Goal: Information Seeking & Learning: Check status

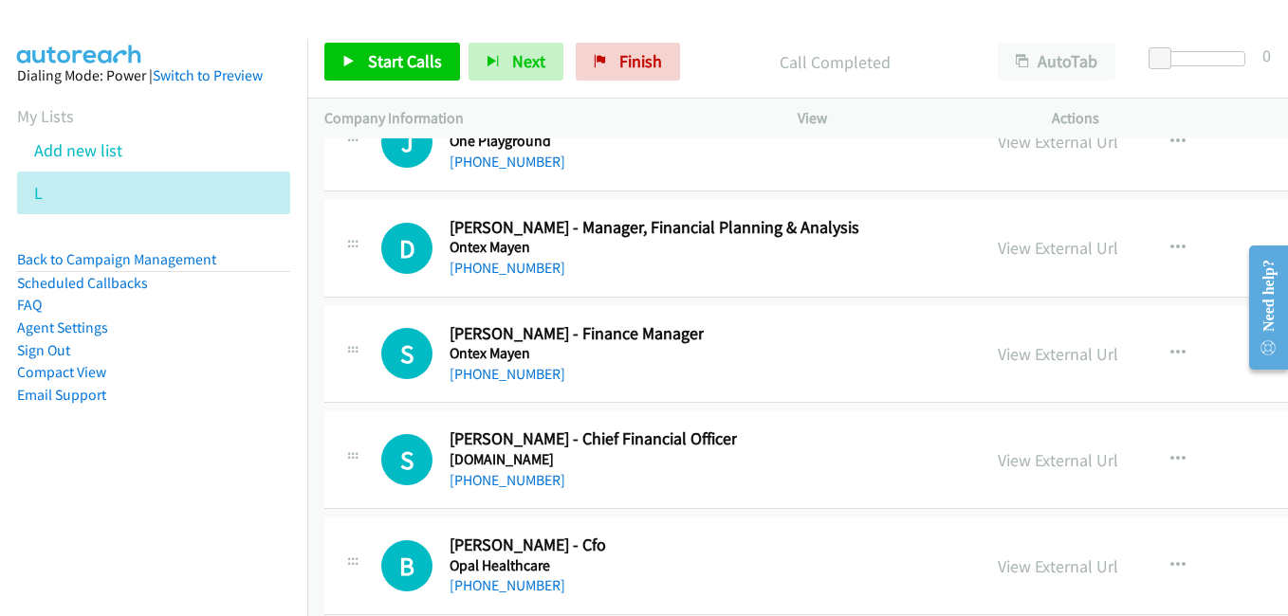
click at [997, 350] on link "View External Url" at bounding box center [1057, 354] width 120 height 22
drag, startPoint x: 1010, startPoint y: 466, endPoint x: 986, endPoint y: 462, distance: 24.2
click at [1010, 466] on link "View External Url" at bounding box center [1057, 460] width 120 height 22
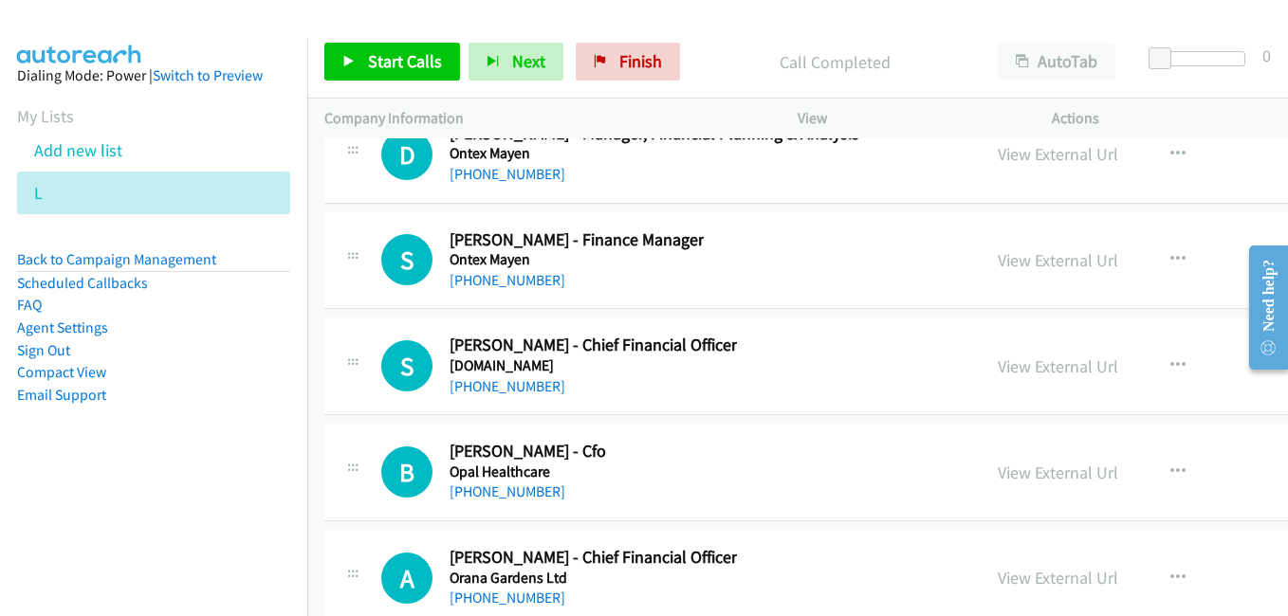
scroll to position [29393, 0]
click at [997, 468] on link "View External Url" at bounding box center [1057, 472] width 120 height 22
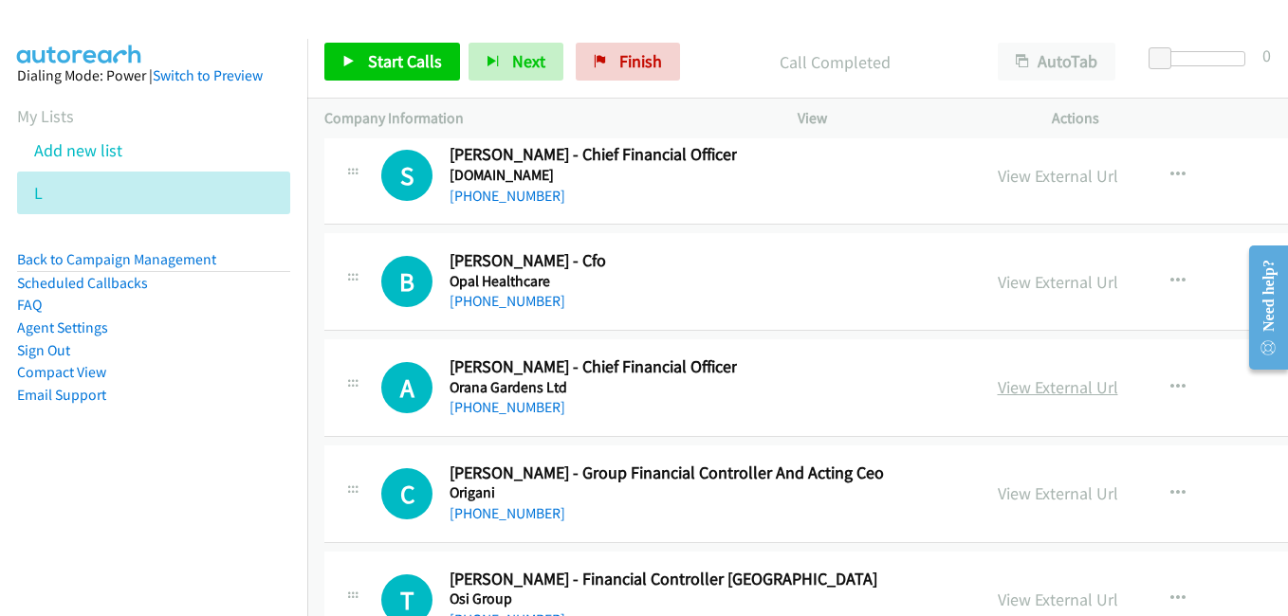
click at [1005, 393] on link "View External Url" at bounding box center [1057, 387] width 120 height 22
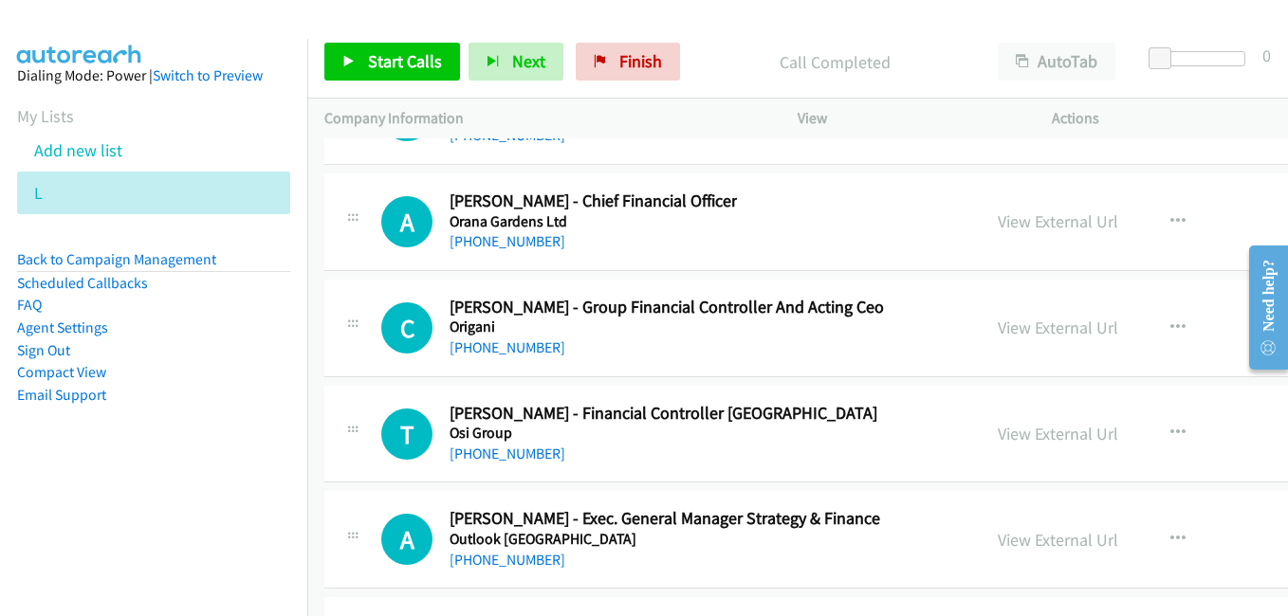
scroll to position [29772, 0]
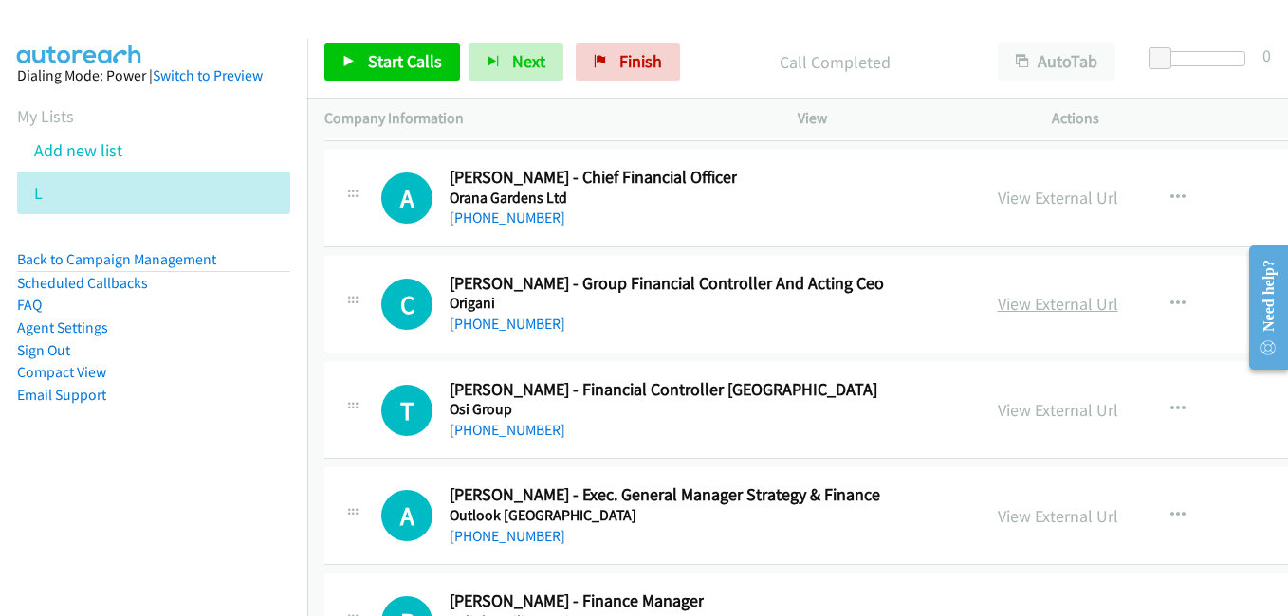
click at [1007, 310] on link "View External Url" at bounding box center [1057, 304] width 120 height 22
drag, startPoint x: 1002, startPoint y: 407, endPoint x: 765, endPoint y: 326, distance: 250.4
click at [1002, 407] on link "View External Url" at bounding box center [1057, 410] width 120 height 22
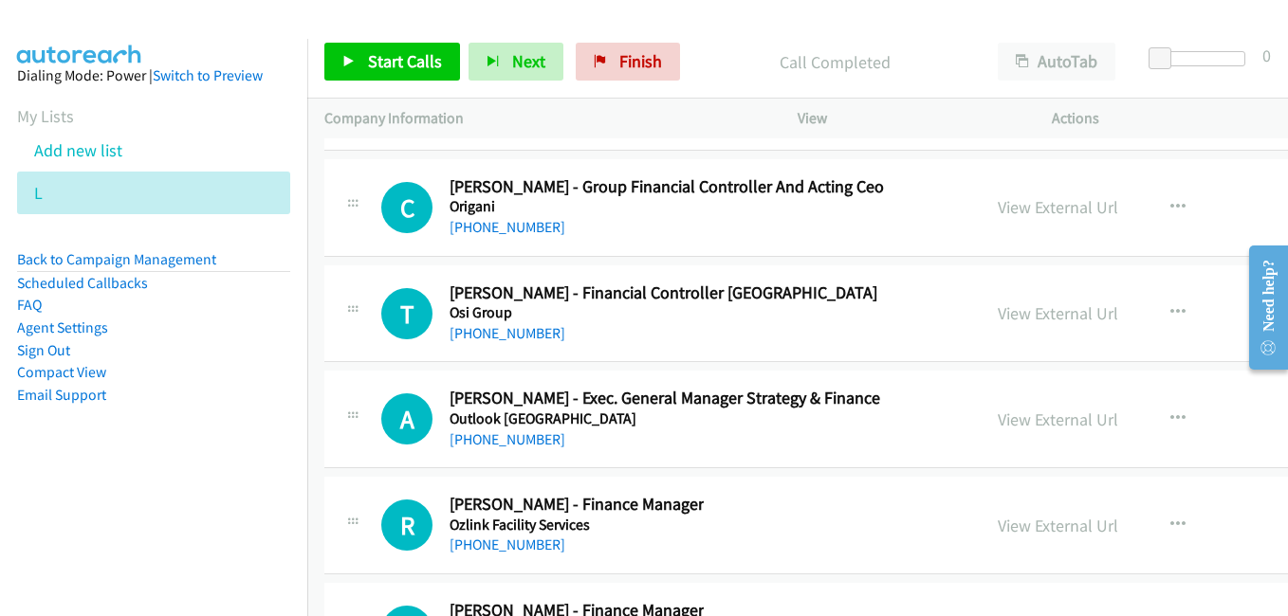
scroll to position [29962, 0]
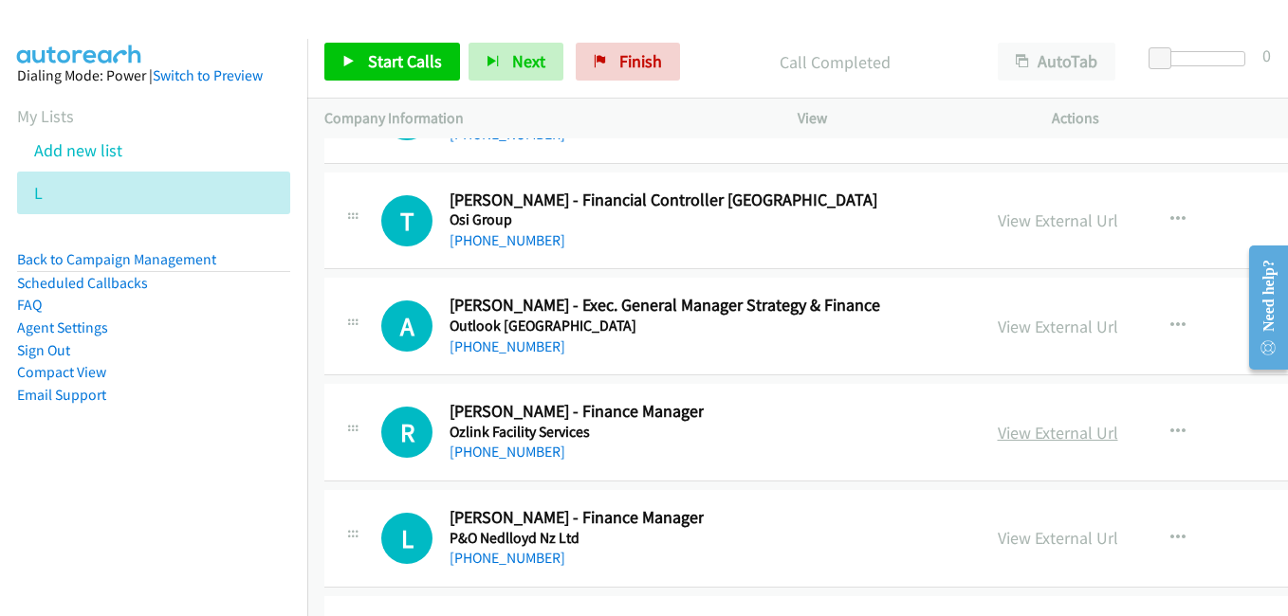
click at [1012, 439] on link "View External Url" at bounding box center [1057, 433] width 120 height 22
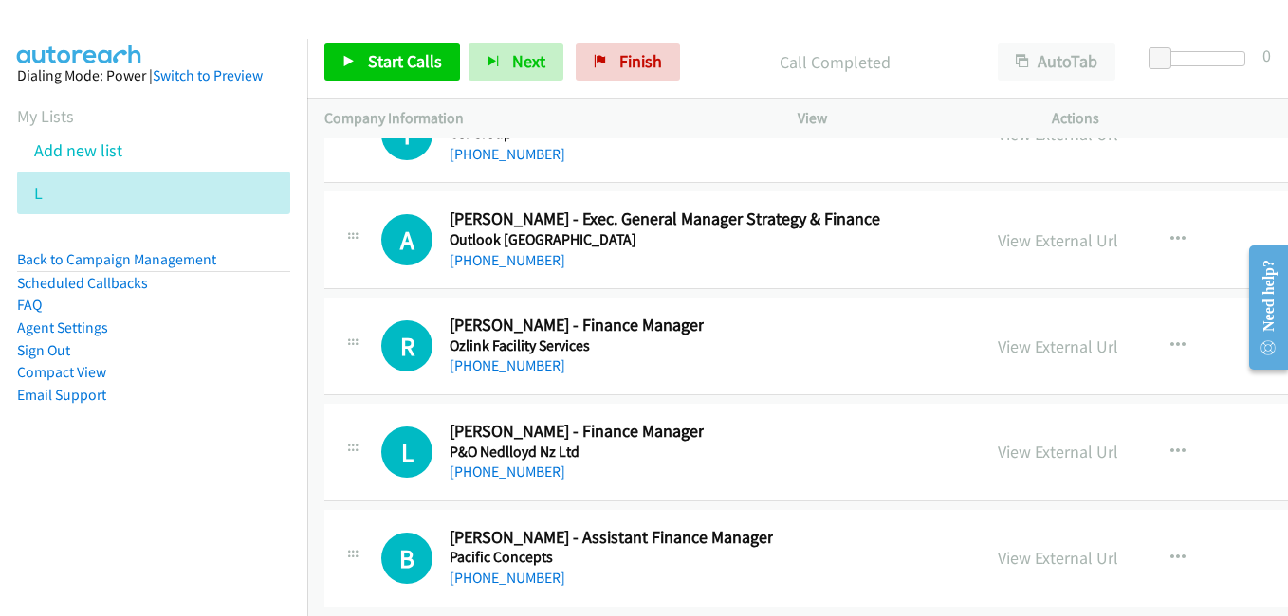
scroll to position [30151, 0]
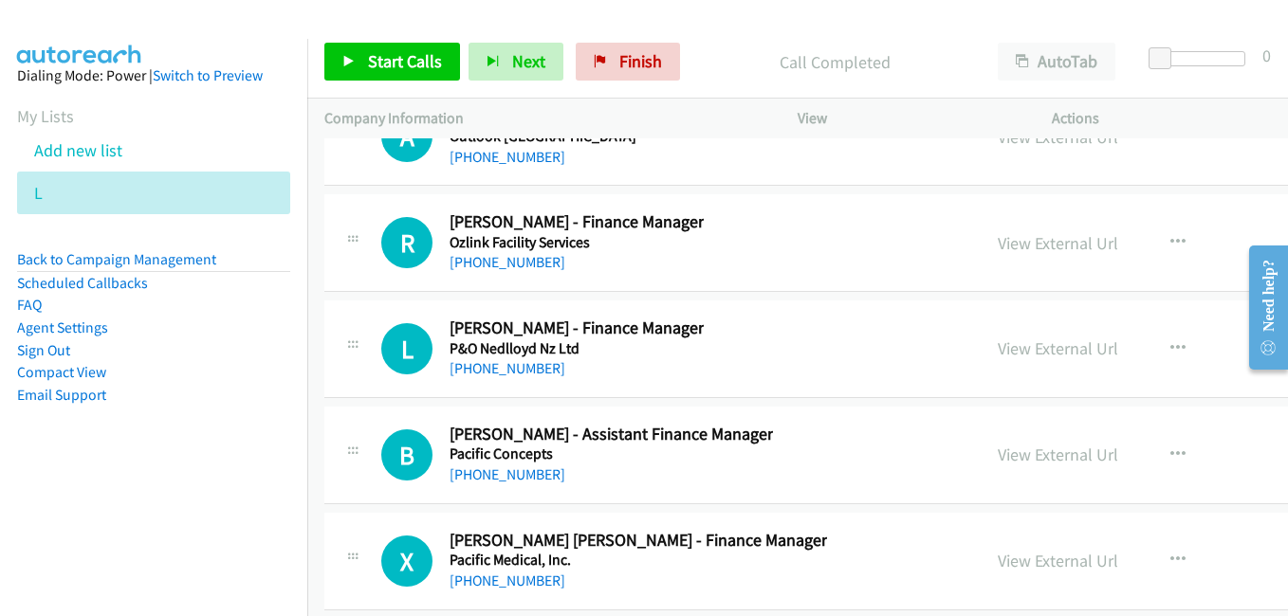
click at [997, 353] on link "View External Url" at bounding box center [1057, 349] width 120 height 22
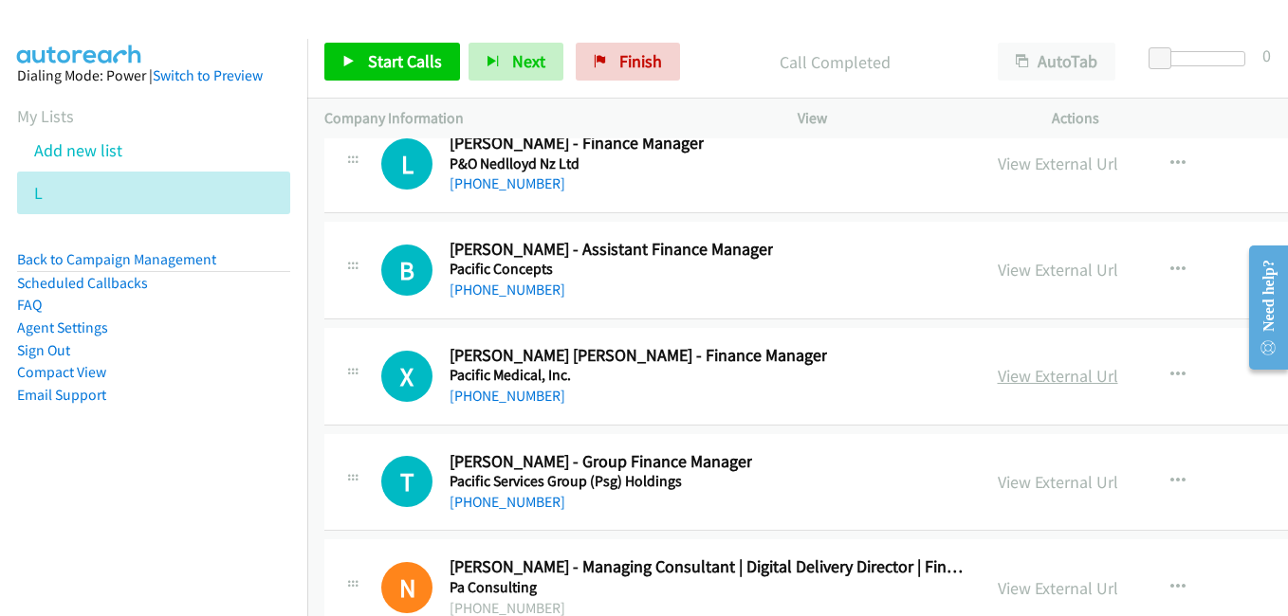
scroll to position [30341, 0]
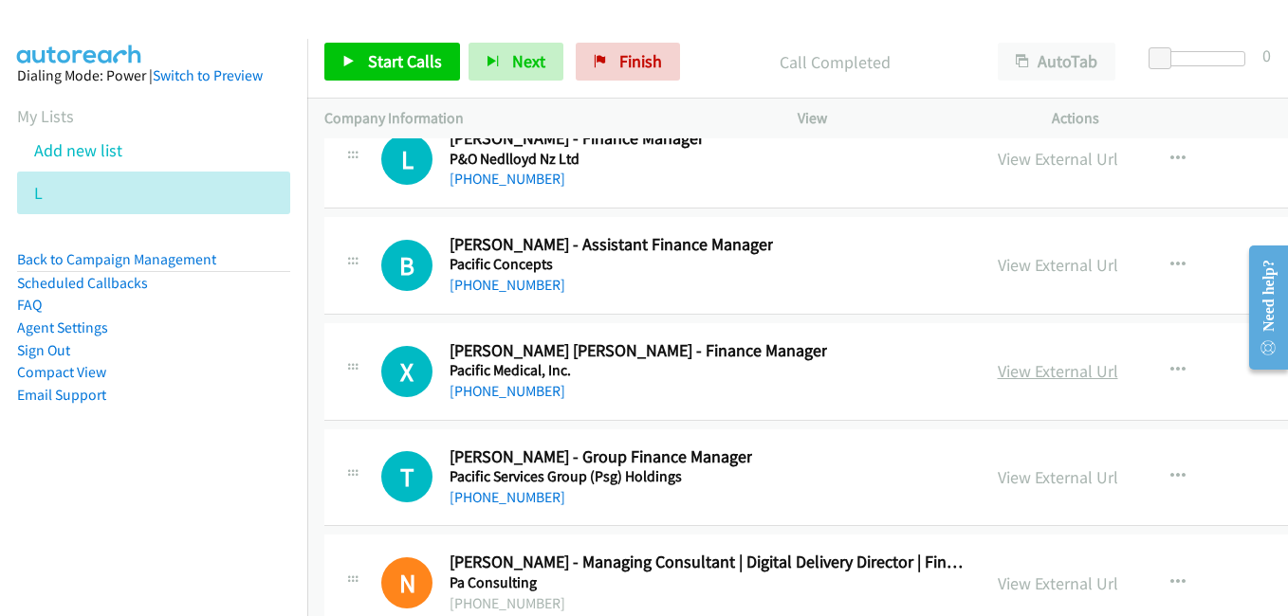
click at [1034, 374] on link "View External Url" at bounding box center [1057, 371] width 120 height 22
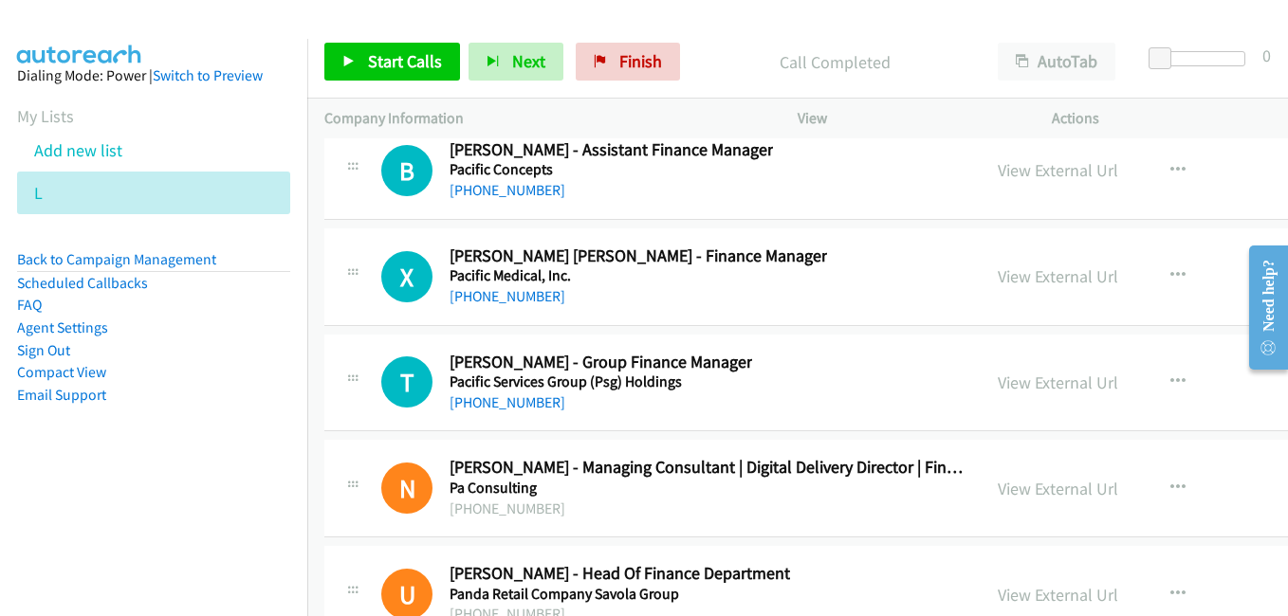
click at [1015, 386] on link "View External Url" at bounding box center [1057, 383] width 120 height 22
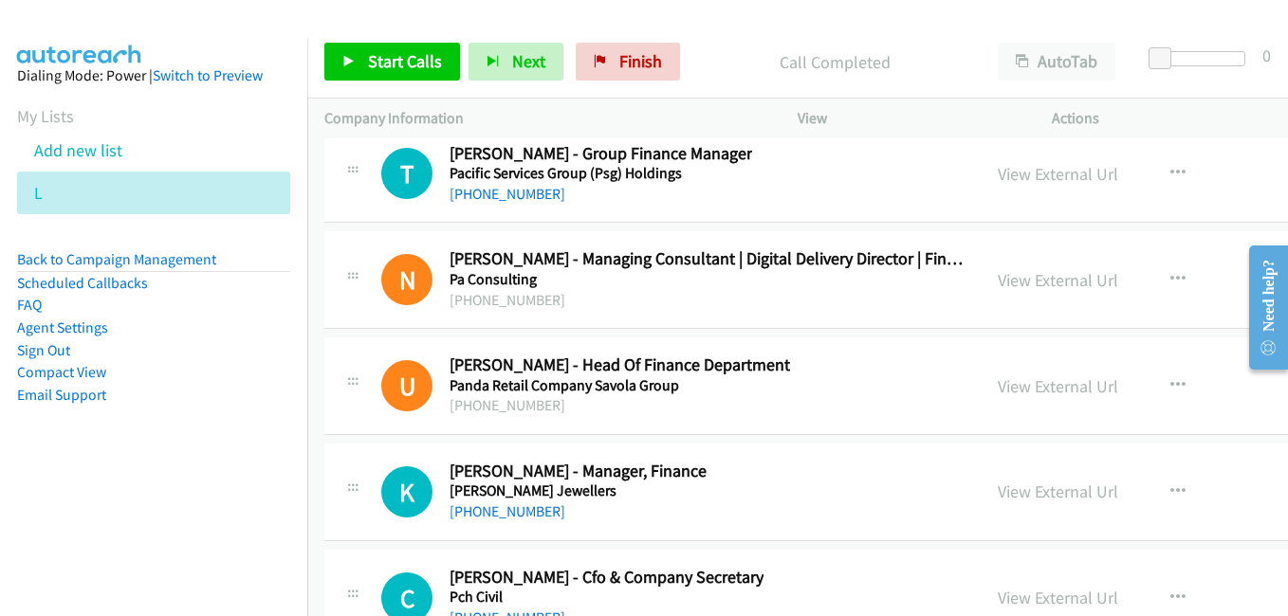
scroll to position [30720, 0]
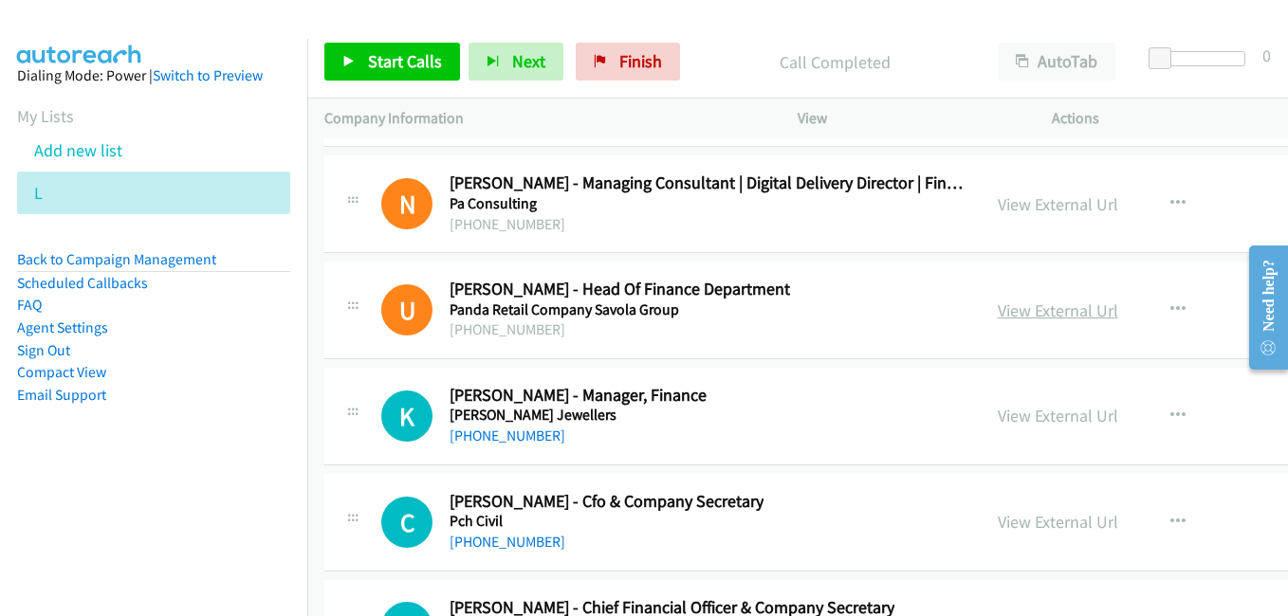
click at [1015, 314] on link "View External Url" at bounding box center [1057, 311] width 120 height 22
click at [1002, 419] on link "View External Url" at bounding box center [1057, 416] width 120 height 22
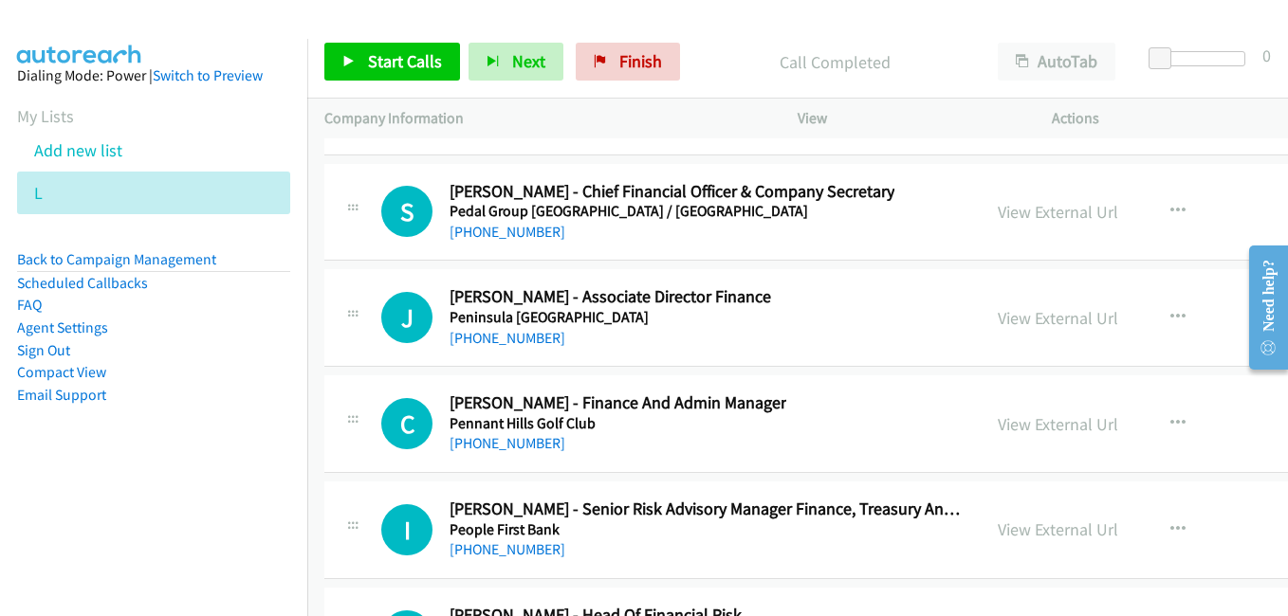
scroll to position [31194, 0]
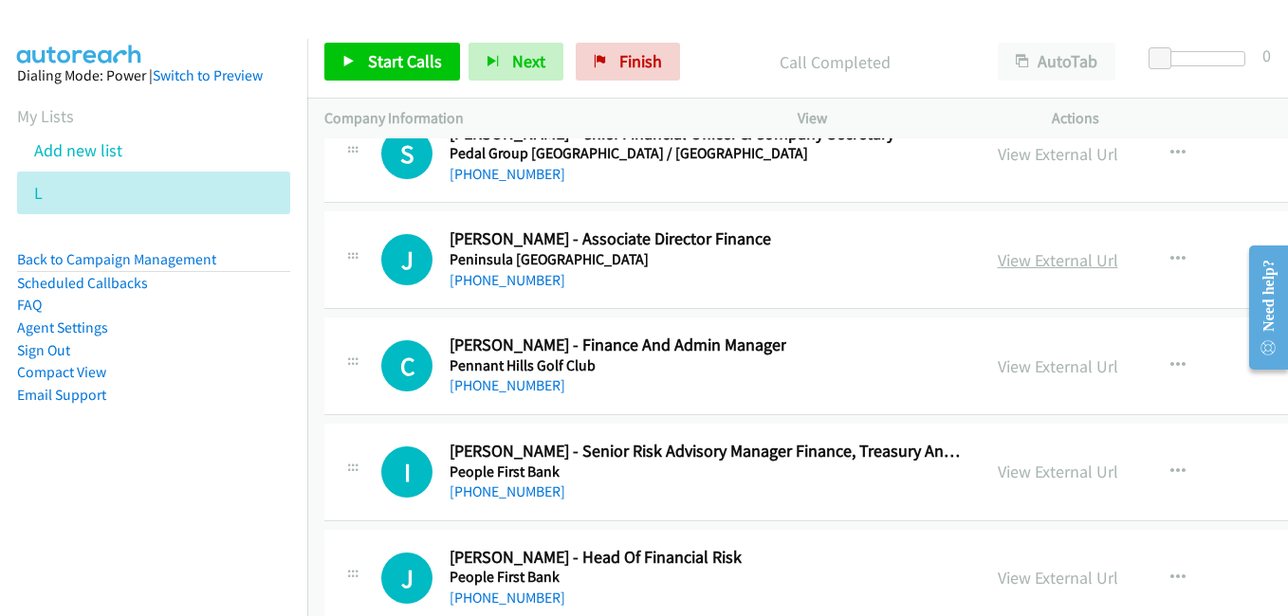
click at [1025, 265] on link "View External Url" at bounding box center [1057, 260] width 120 height 22
drag, startPoint x: 997, startPoint y: 367, endPoint x: 394, endPoint y: 66, distance: 673.8
click at [997, 367] on link "View External Url" at bounding box center [1057, 367] width 120 height 22
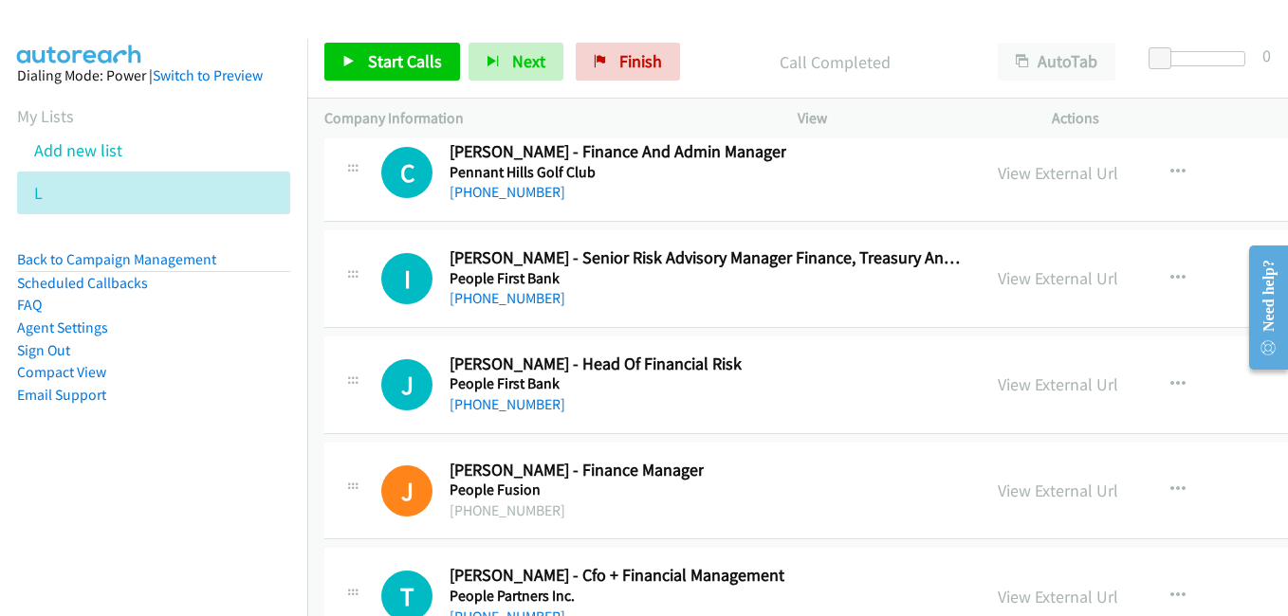
scroll to position [31479, 0]
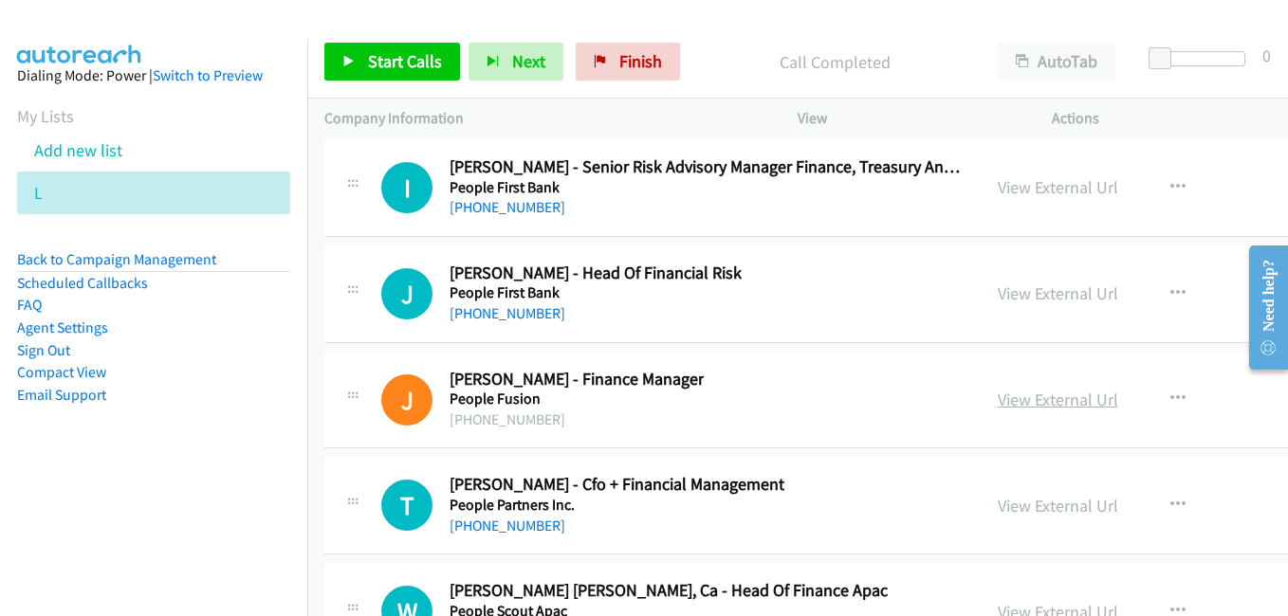
drag, startPoint x: 995, startPoint y: 402, endPoint x: 1002, endPoint y: 390, distance: 14.5
click at [997, 402] on link "View External Url" at bounding box center [1057, 400] width 120 height 22
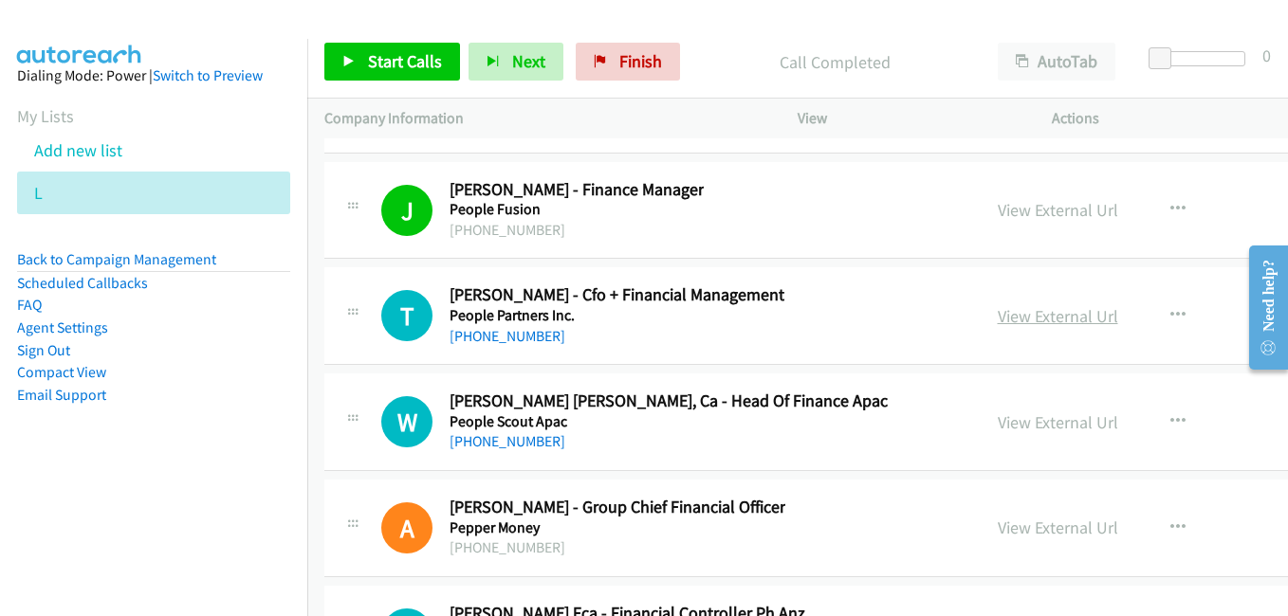
click at [1014, 315] on link "View External Url" at bounding box center [1057, 316] width 120 height 22
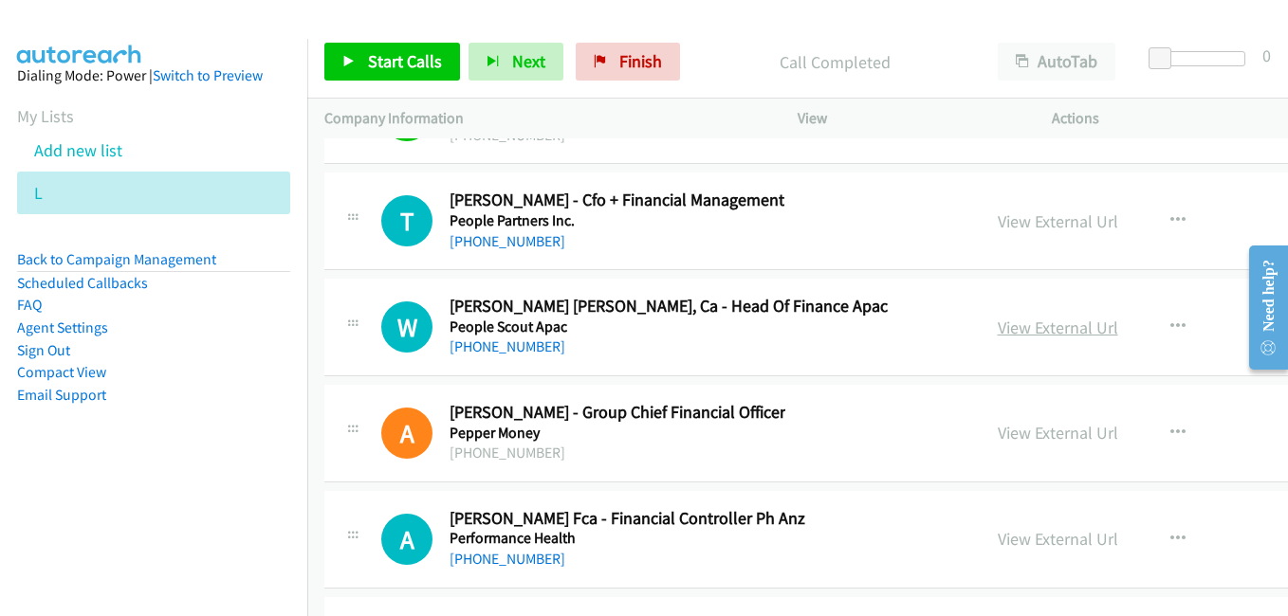
click at [997, 333] on link "View External Url" at bounding box center [1057, 328] width 120 height 22
click at [1006, 439] on link "View External Url" at bounding box center [1057, 433] width 120 height 22
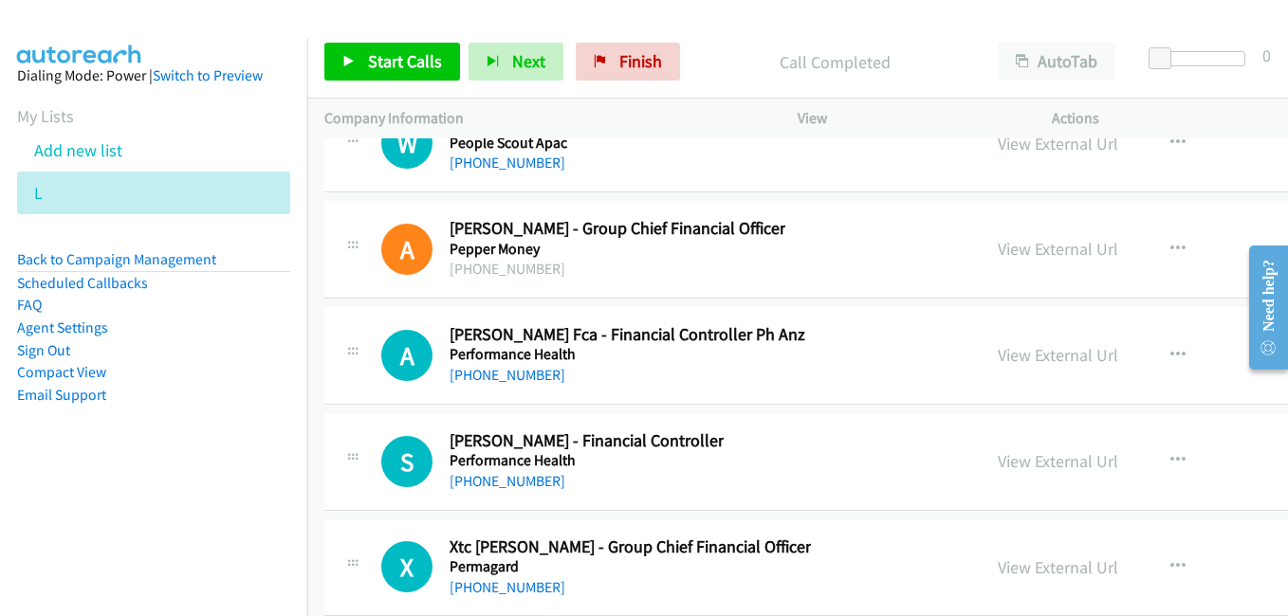
scroll to position [31953, 0]
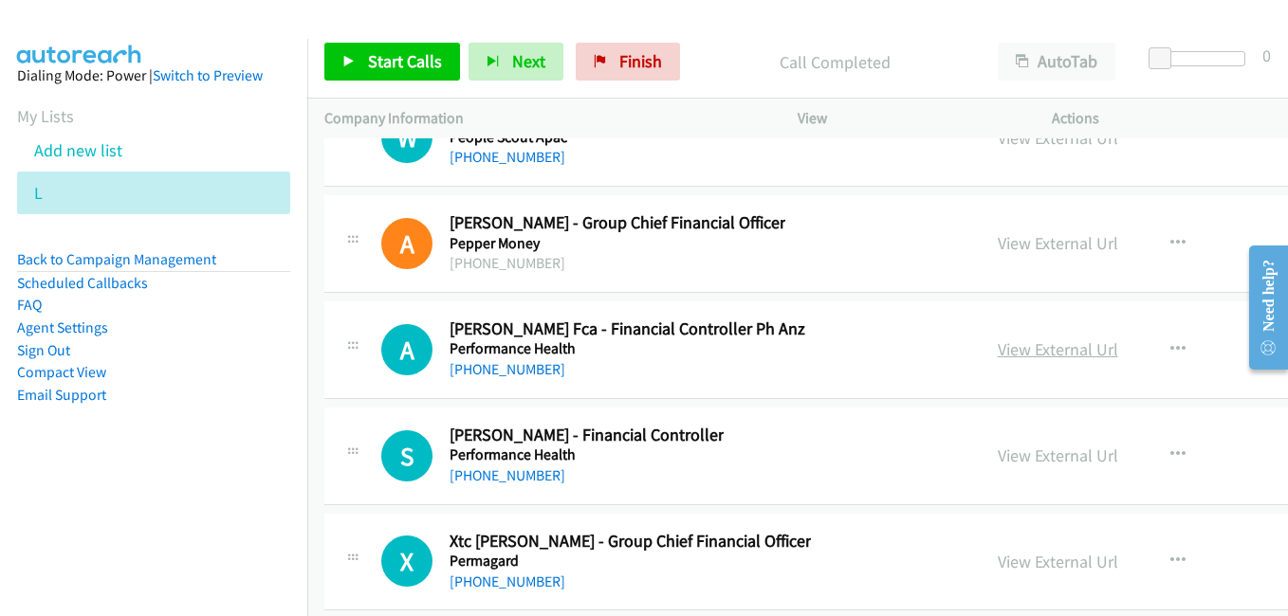
click at [997, 347] on link "View External Url" at bounding box center [1057, 349] width 120 height 22
drag, startPoint x: 978, startPoint y: 453, endPoint x: 862, endPoint y: 410, distance: 124.5
click at [997, 453] on link "View External Url" at bounding box center [1057, 456] width 120 height 22
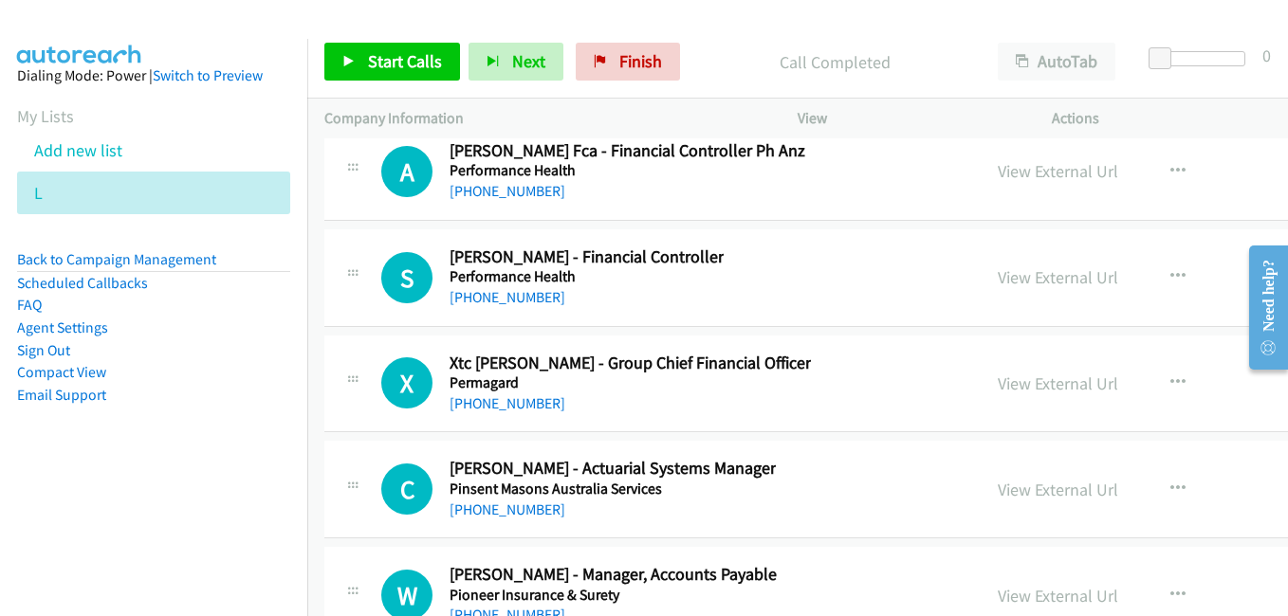
scroll to position [32142, 0]
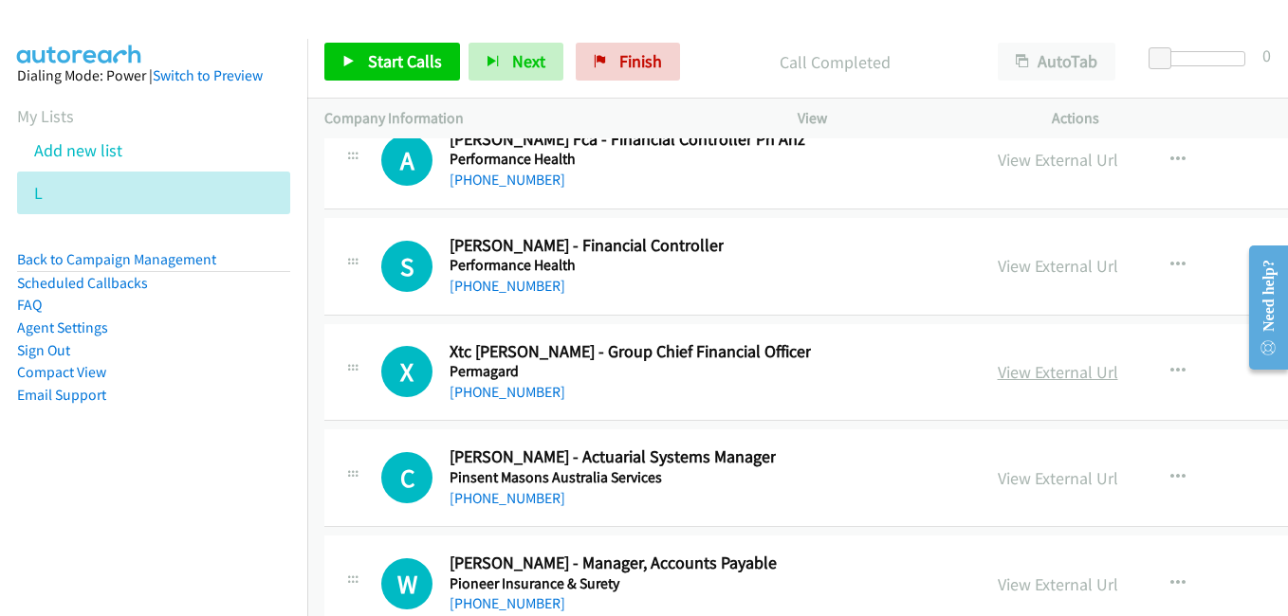
click at [997, 371] on link "View External Url" at bounding box center [1057, 372] width 120 height 22
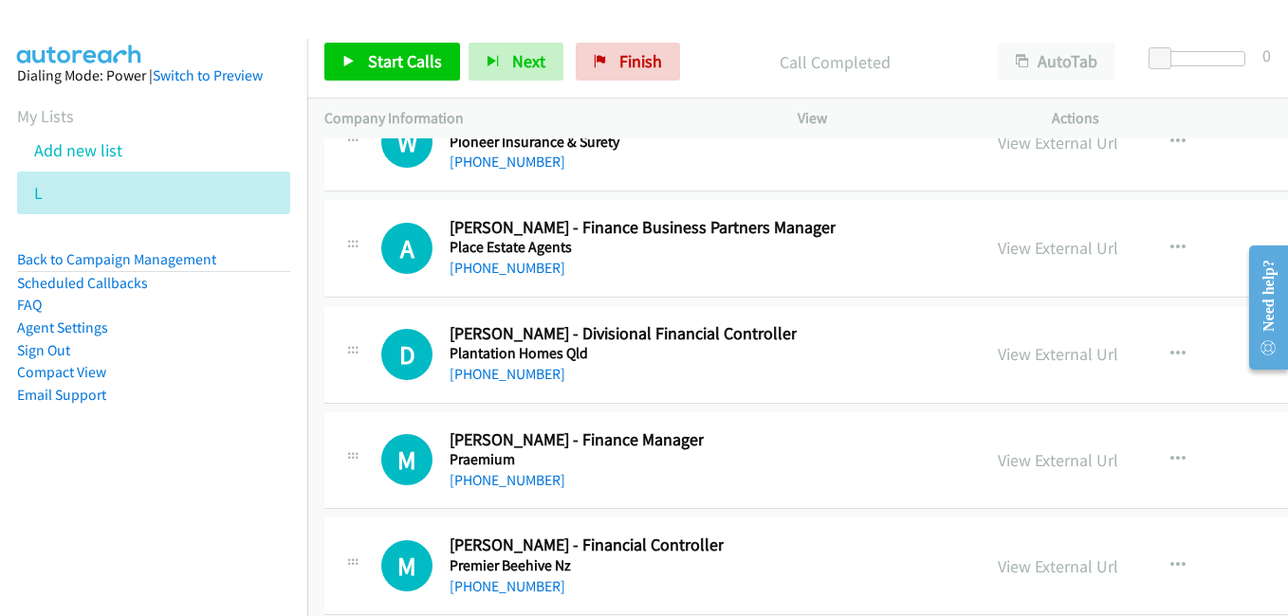
scroll to position [32616, 0]
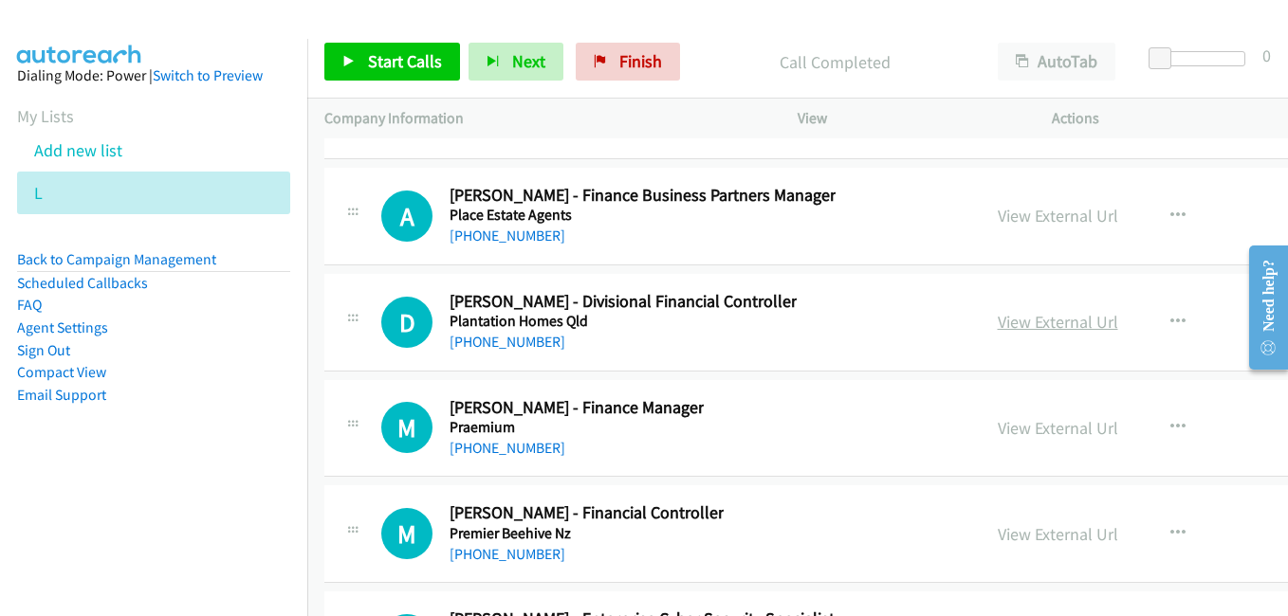
click at [997, 320] on link "View External Url" at bounding box center [1057, 322] width 120 height 22
click at [997, 433] on link "View External Url" at bounding box center [1057, 428] width 120 height 22
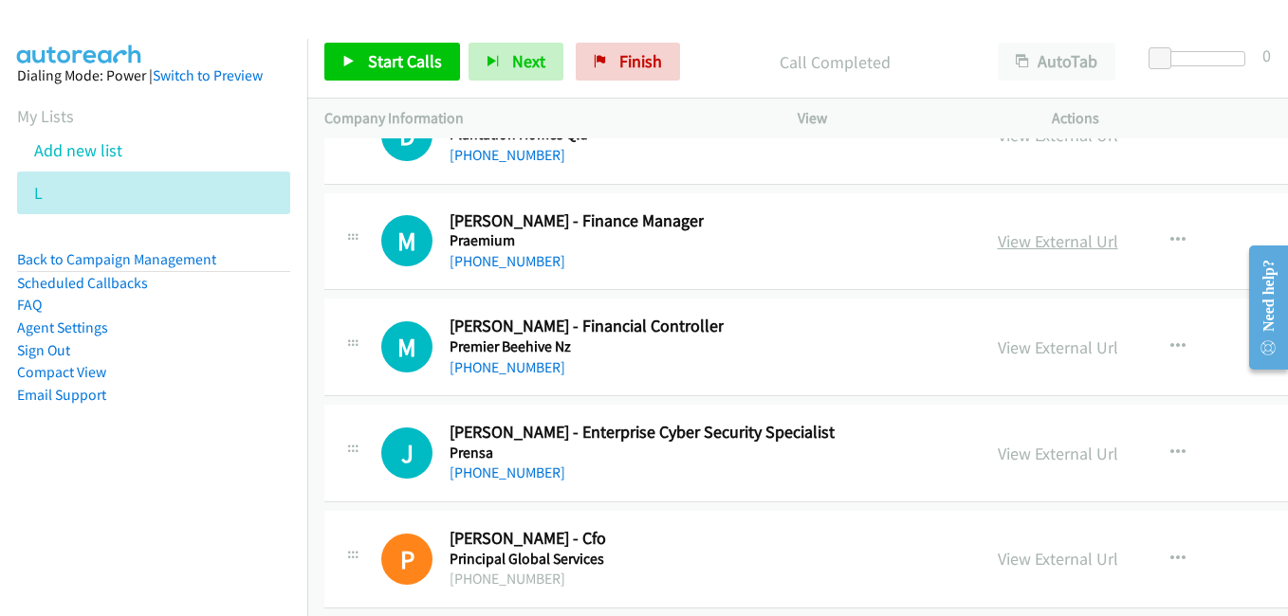
scroll to position [32806, 0]
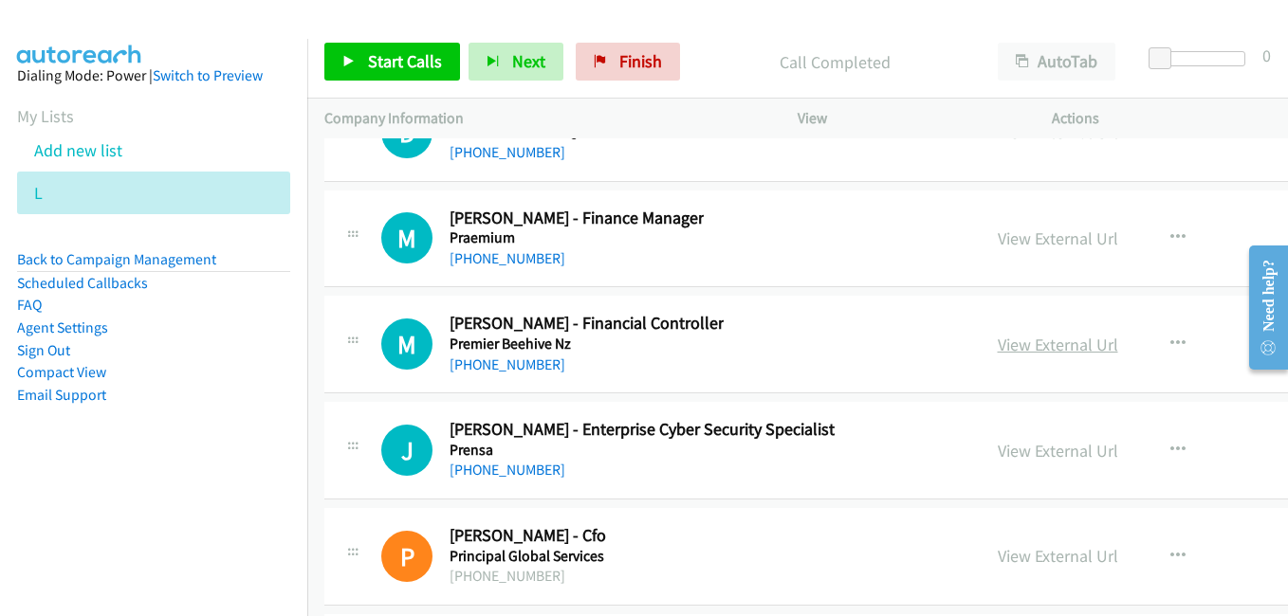
click at [1003, 349] on link "View External Url" at bounding box center [1057, 345] width 120 height 22
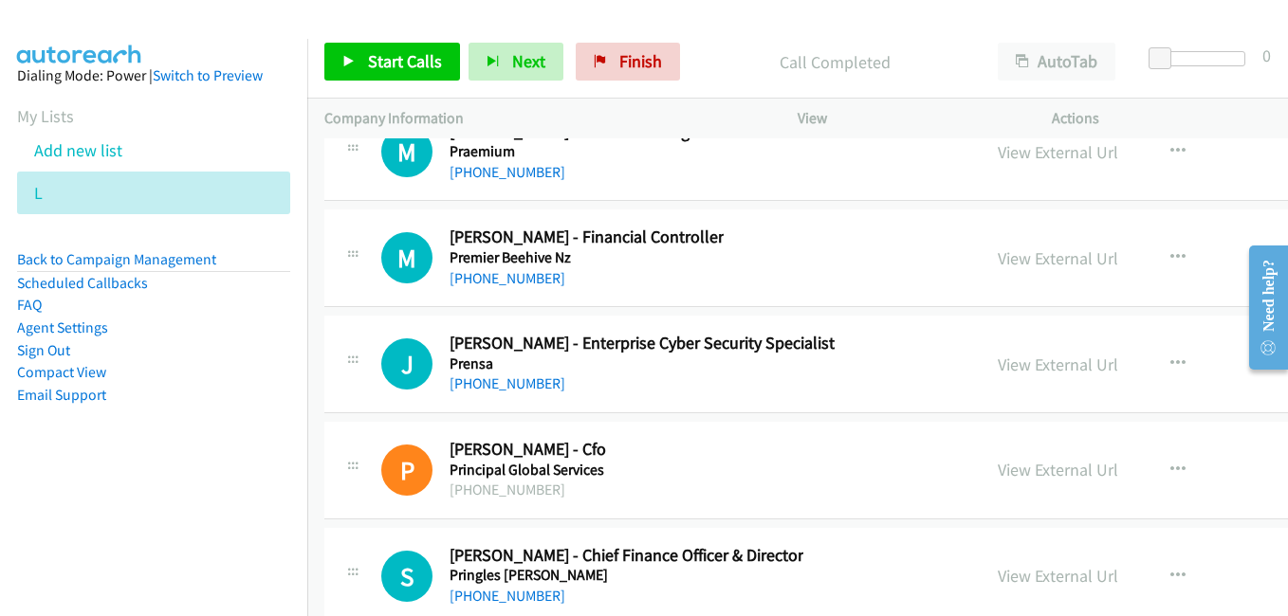
scroll to position [32901, 0]
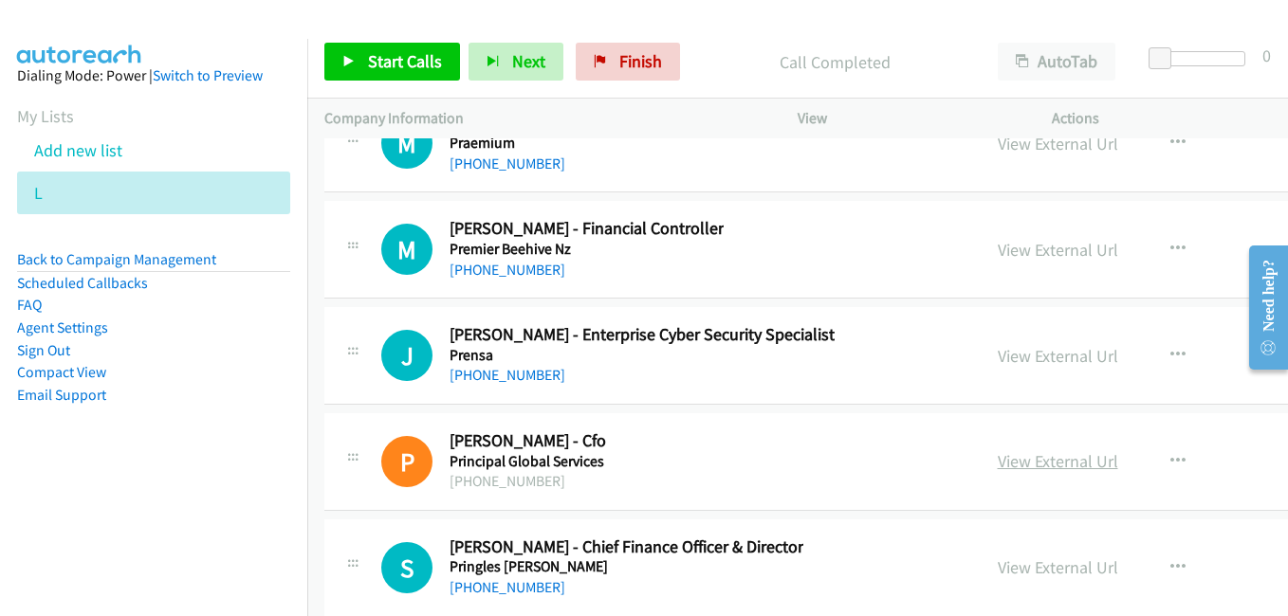
click at [997, 463] on link "View External Url" at bounding box center [1057, 461] width 120 height 22
